Goal: Task Accomplishment & Management: Complete application form

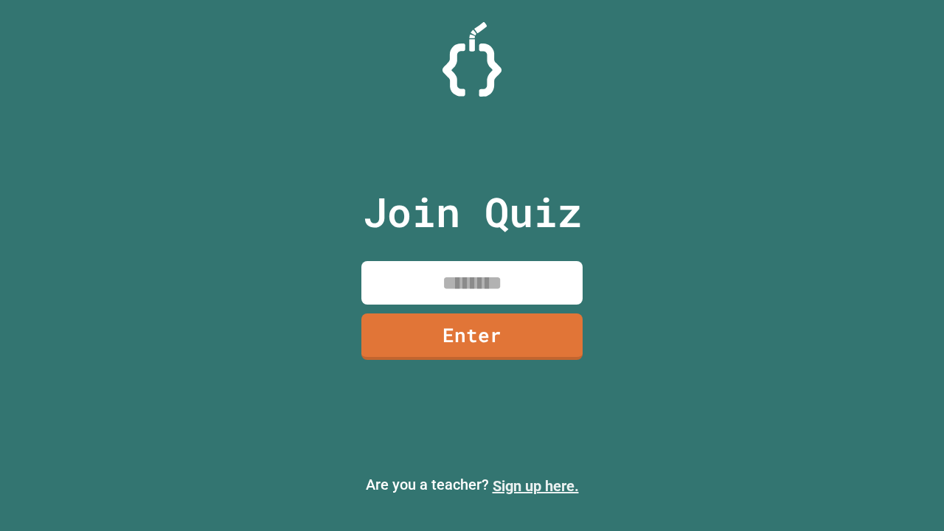
click at [535, 486] on link "Sign up here." at bounding box center [536, 486] width 86 height 18
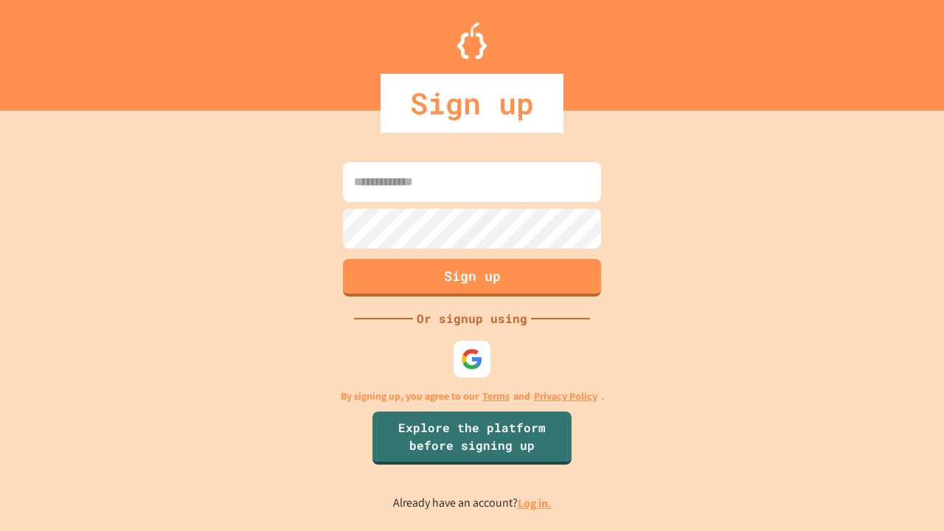
click at [535, 503] on link "Log in." at bounding box center [535, 503] width 34 height 15
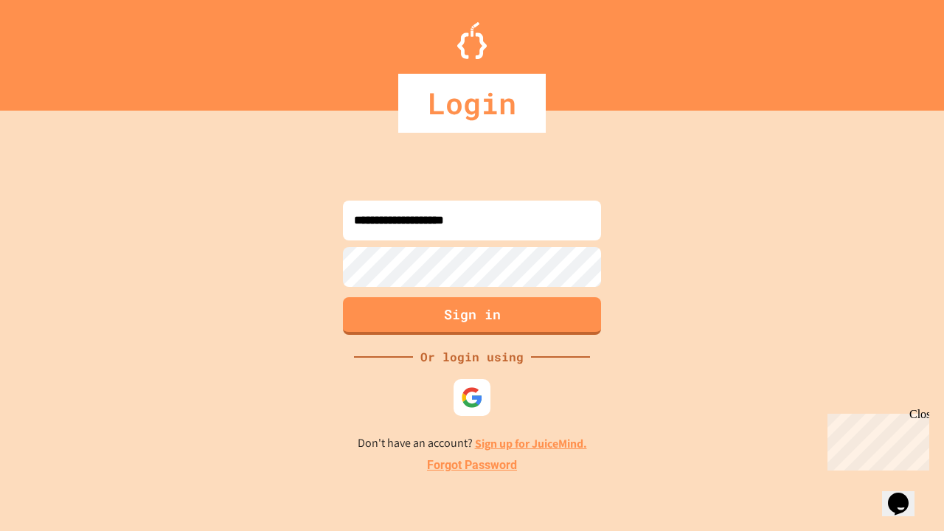
type input "**********"
